Goal: Navigation & Orientation: Find specific page/section

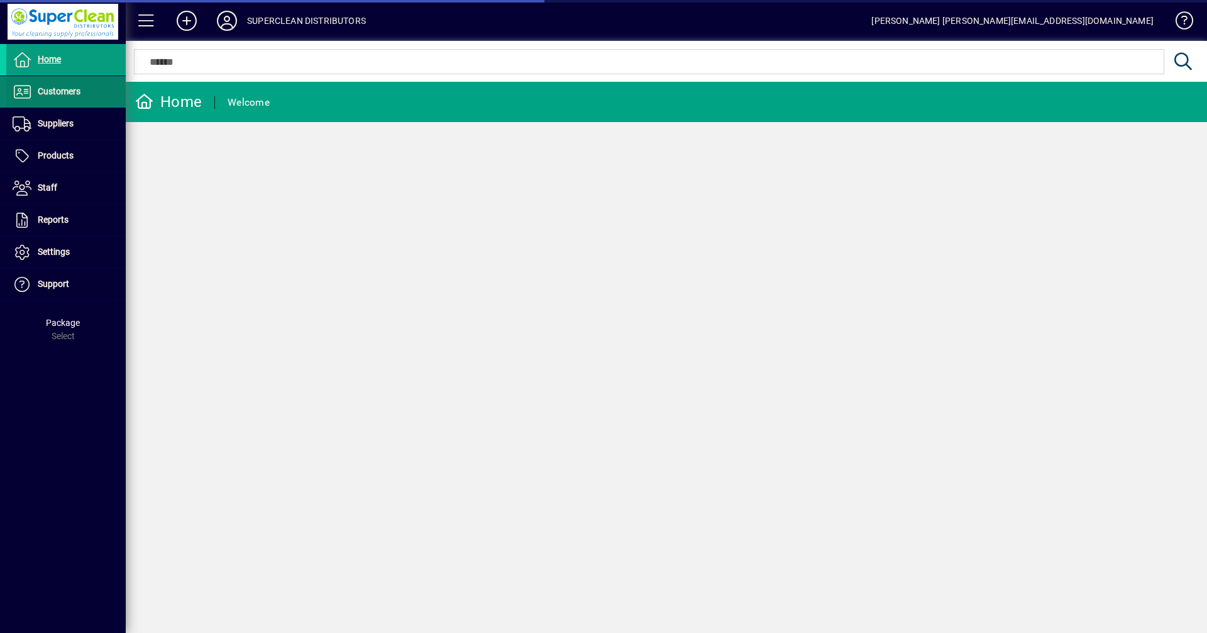
click at [43, 91] on span "Customers" at bounding box center [59, 91] width 43 height 10
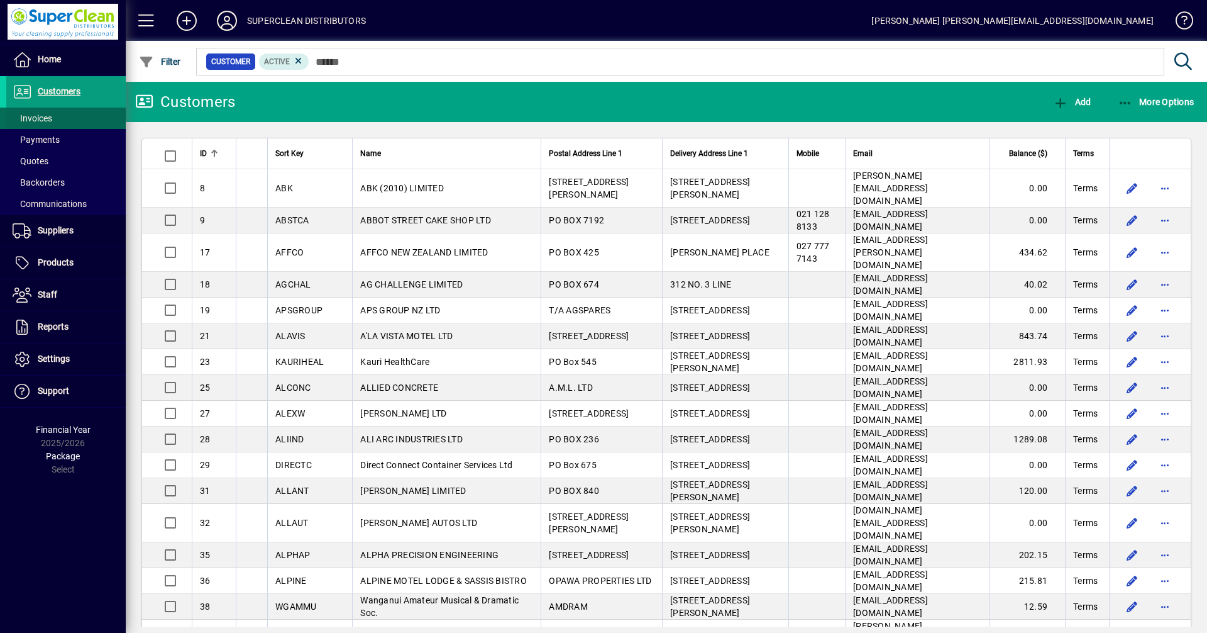
click at [43, 121] on span "Invoices" at bounding box center [33, 118] width 40 height 10
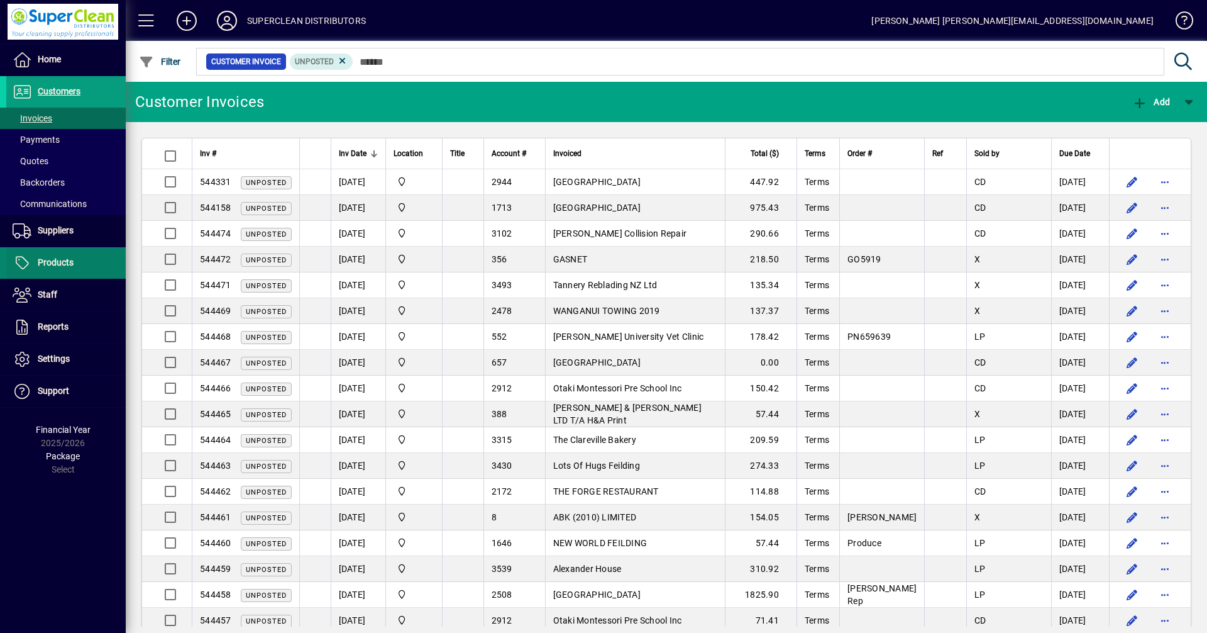
click at [55, 265] on span "Products" at bounding box center [56, 262] width 36 height 10
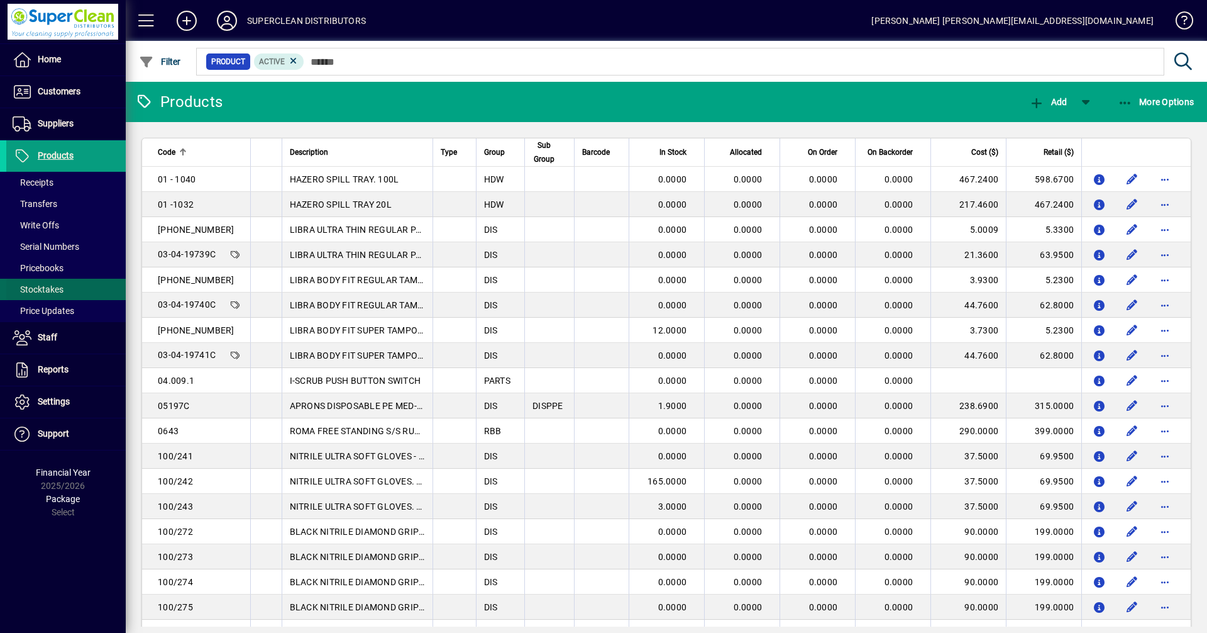
click at [53, 288] on span "Stocktakes" at bounding box center [38, 289] width 51 height 10
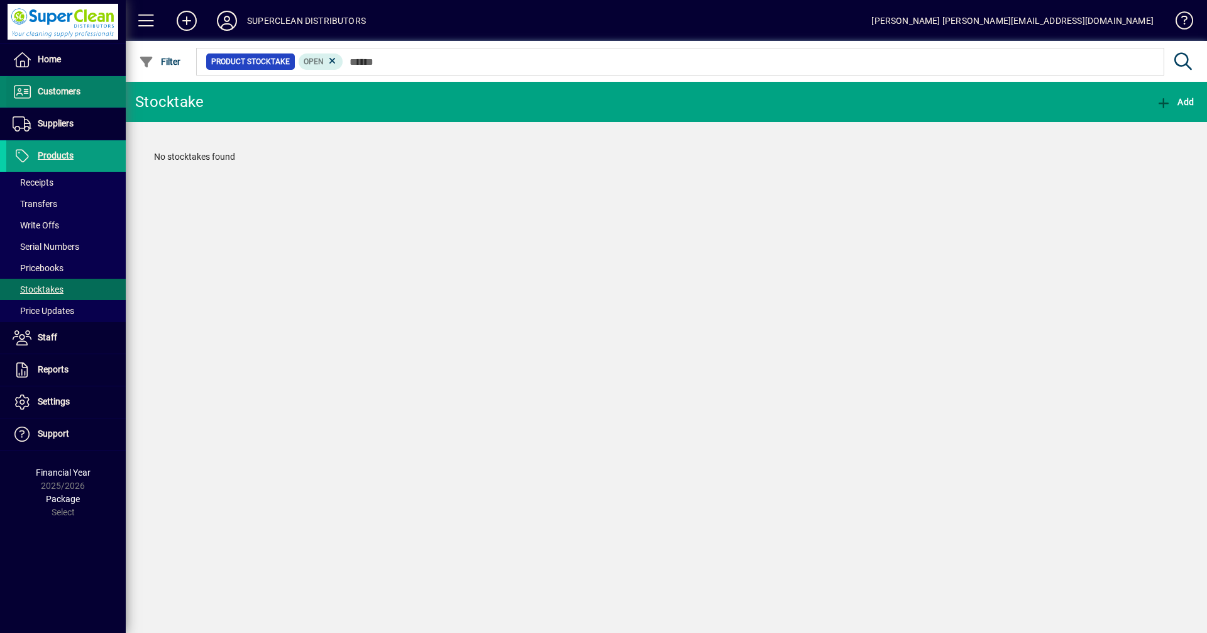
click at [51, 89] on span "Customers" at bounding box center [59, 91] width 43 height 10
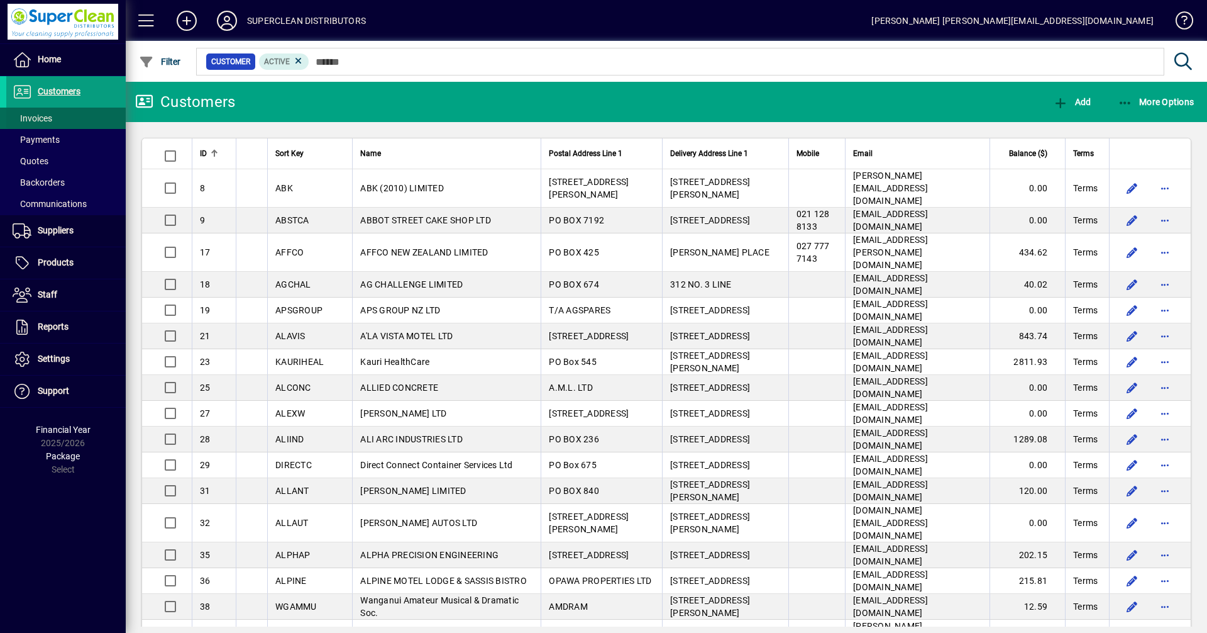
click at [36, 118] on span "Invoices" at bounding box center [33, 118] width 40 height 10
